Goal: Navigation & Orientation: Find specific page/section

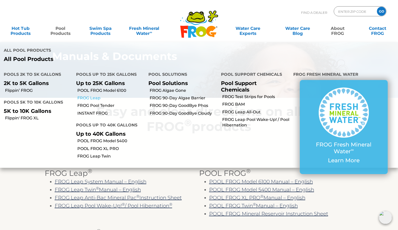
click at [87, 95] on link "FROG Leap" at bounding box center [110, 98] width 67 height 6
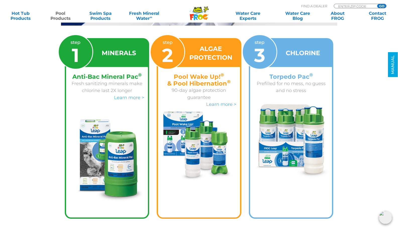
scroll to position [807, 0]
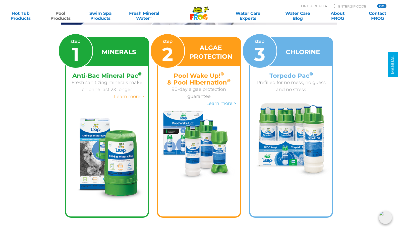
click at [123, 94] on link "Learn more >" at bounding box center [129, 97] width 30 height 6
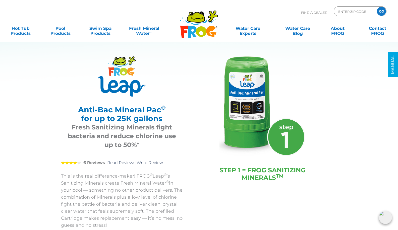
click at [69, 54] on div "Frog Leap Anti-Bac Mineral Pac® 25K Anti-Bac Mineral Pac ® for up to 25K gallon…" at bounding box center [195, 158] width 294 height 255
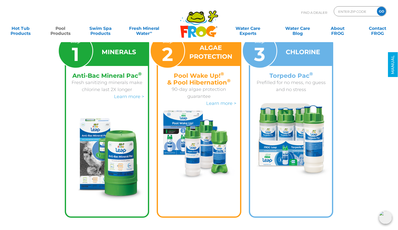
click at [294, 116] on img at bounding box center [291, 140] width 78 height 74
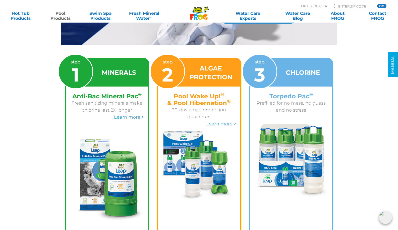
scroll to position [787, 0]
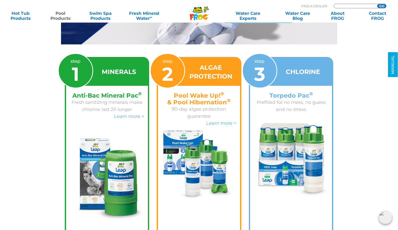
click at [342, 6] on input "Zip Code Form" at bounding box center [355, 6] width 34 height 4
type input "55304"
click at [377, 4] on input "GO" at bounding box center [381, 6] width 9 height 4
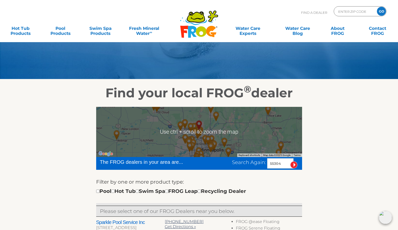
scroll to position [35, 0]
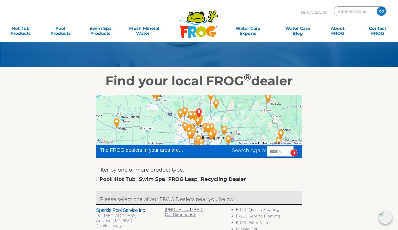
click at [199, 113] on img "ANDOVER, MN 55304" at bounding box center [199, 114] width 16 height 18
click at [200, 117] on img "ANDOVER, MN 55304" at bounding box center [199, 114] width 16 height 18
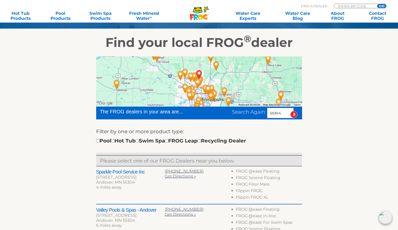
scroll to position [73, 0]
click at [197, 83] on img "ANDOVER, MN 55304" at bounding box center [199, 75] width 16 height 18
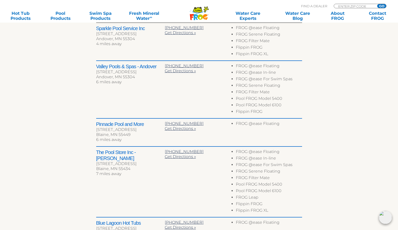
scroll to position [217, 0]
click at [125, 152] on h2 "The Pool Store Inc - [PERSON_NAME]" at bounding box center [130, 155] width 69 height 12
click at [122, 119] on div "Pinnacle Pool and More [STREET_ADDRESS] 6 miles away [PHONE_NUMBER] Get Directi…" at bounding box center [199, 133] width 206 height 28
click at [122, 130] on div "[STREET_ADDRESS]" at bounding box center [130, 129] width 69 height 5
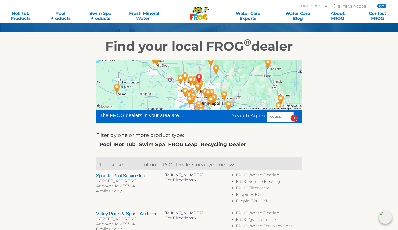
scroll to position [0, 0]
